Goal: Information Seeking & Learning: Learn about a topic

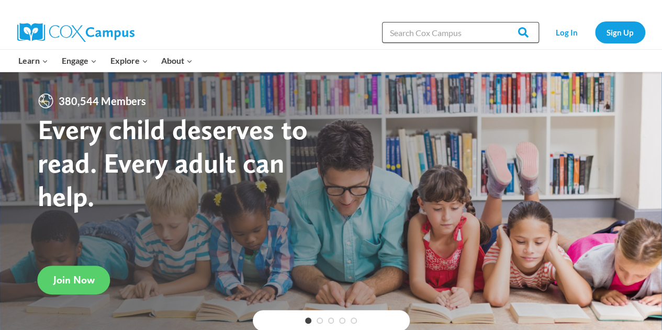
click at [417, 31] on input "Search in [URL][DOMAIN_NAME]" at bounding box center [460, 32] width 157 height 21
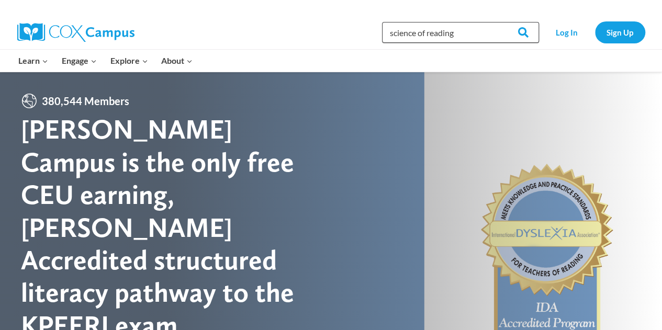
type input "science of reading"
click at [498, 22] on input "Search" at bounding box center [518, 32] width 41 height 21
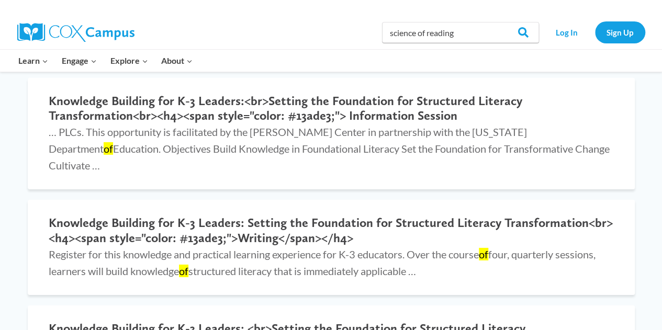
scroll to position [1570, 0]
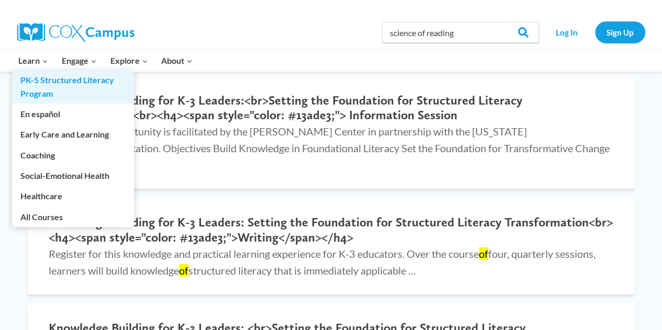
click at [40, 91] on link "PK-5 Structured Literacy Program" at bounding box center [73, 87] width 122 height 34
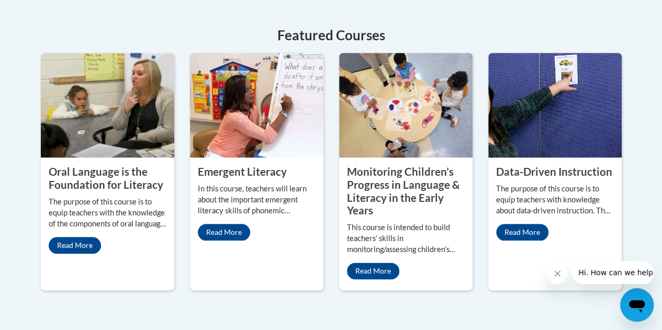
scroll to position [495, 0]
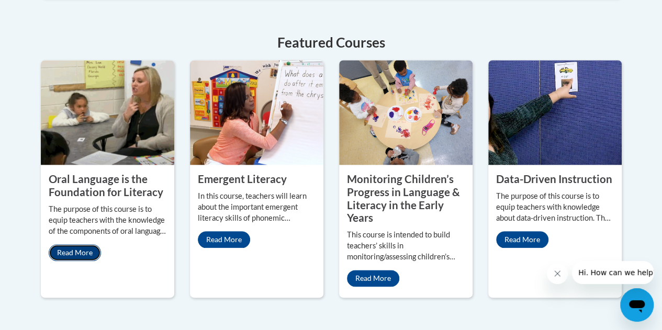
click at [71, 252] on link "Read More" at bounding box center [75, 252] width 52 height 17
click at [228, 238] on link "Read More" at bounding box center [224, 239] width 52 height 17
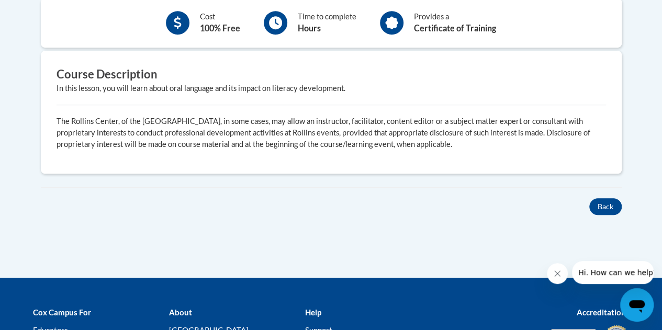
scroll to position [396, 0]
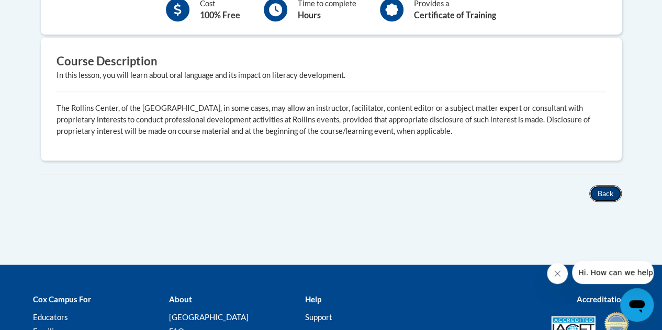
click at [595, 192] on button "Back" at bounding box center [605, 193] width 32 height 17
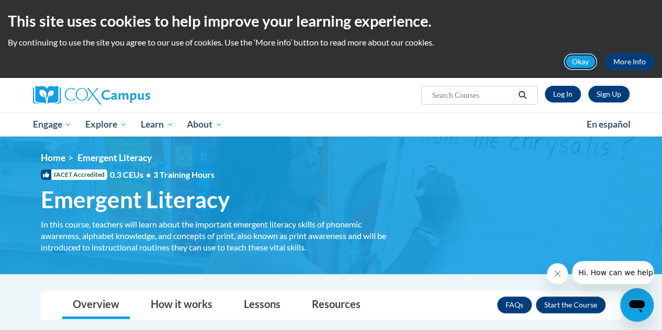
drag, startPoint x: 589, startPoint y: 61, endPoint x: 583, endPoint y: 69, distance: 9.7
click at [589, 61] on button "Okay" at bounding box center [581, 61] width 34 height 17
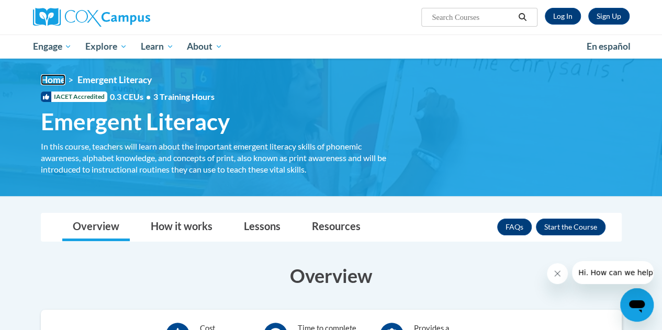
click at [46, 82] on link "Home" at bounding box center [53, 79] width 25 height 11
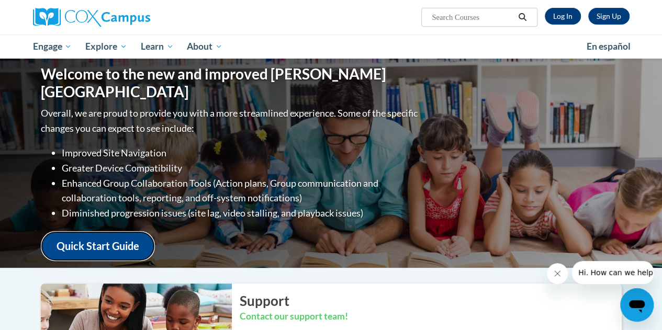
click at [108, 236] on link "Quick Start Guide" at bounding box center [98, 246] width 114 height 30
